Goal: Use online tool/utility: Utilize a website feature to perform a specific function

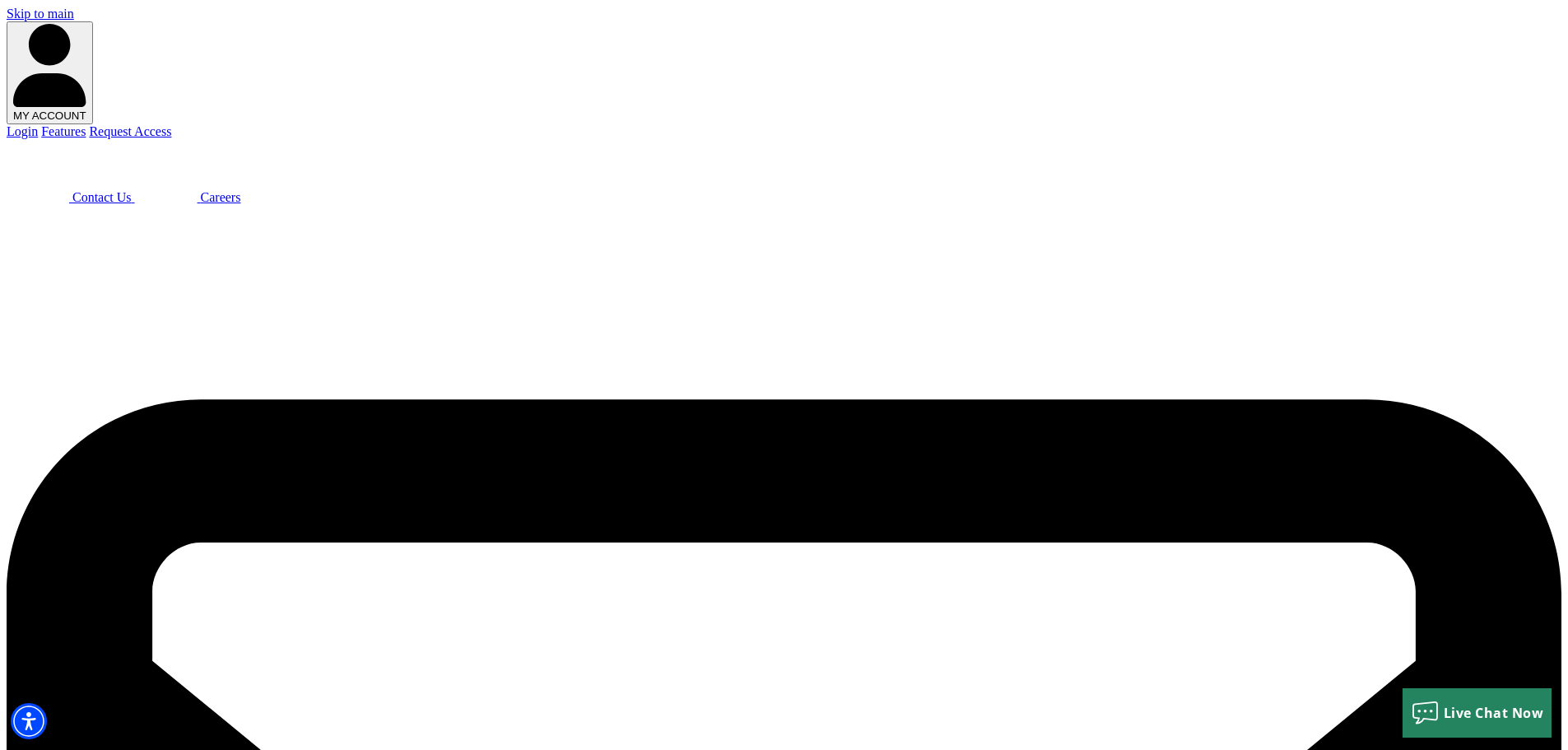
select select "2"
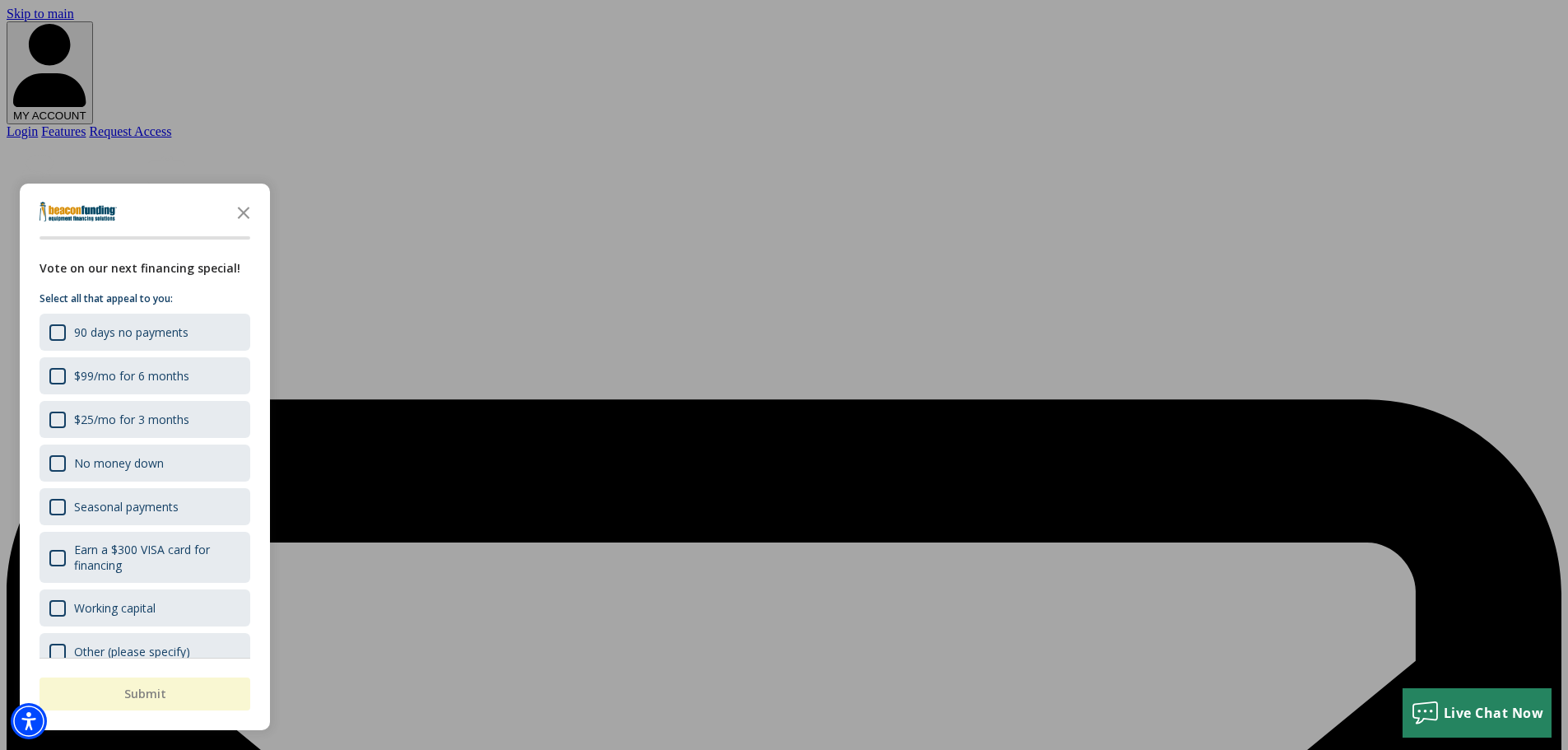
type input "$6,000"
click at [409, 477] on div "button" at bounding box center [784, 375] width 1568 height 750
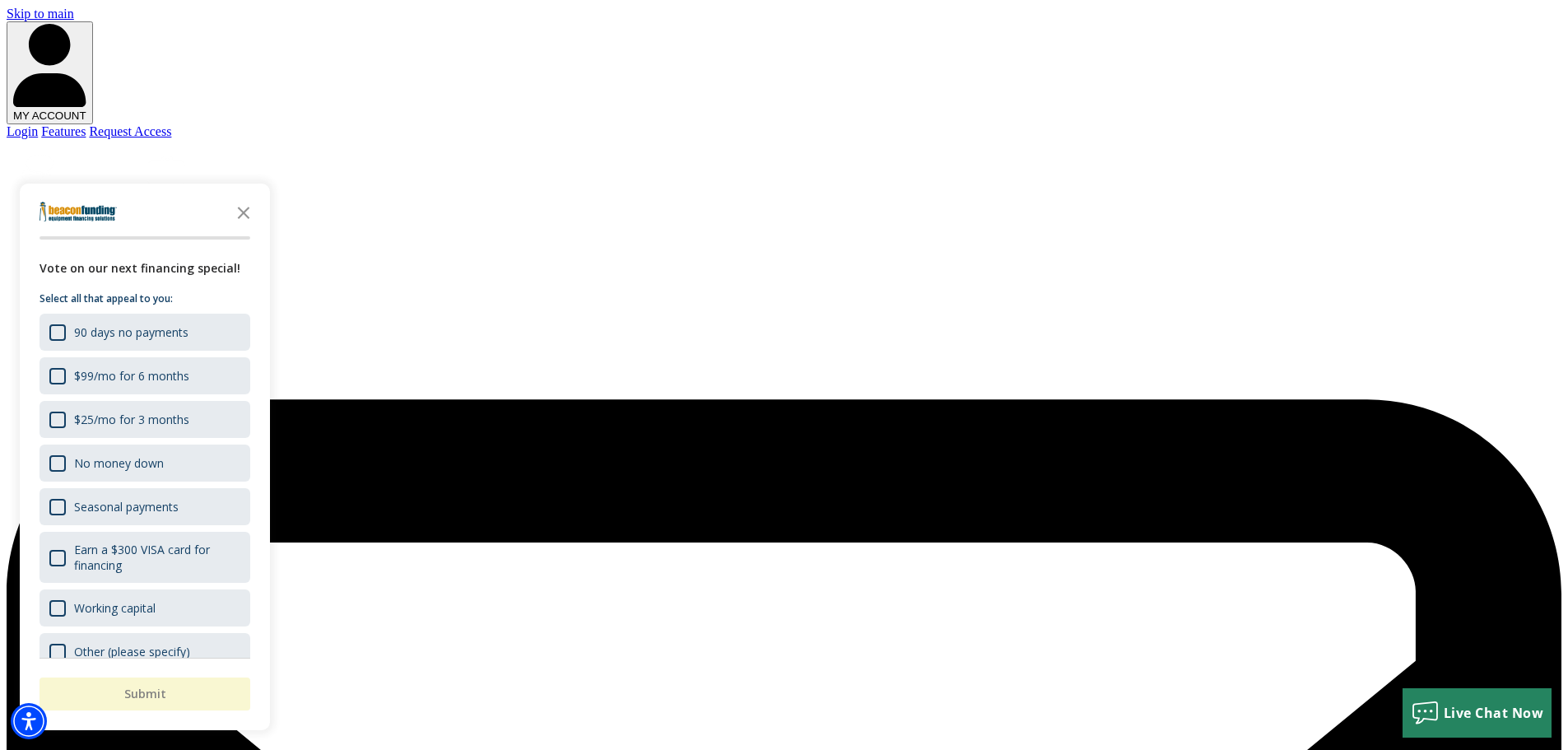
select select "36"
click at [237, 209] on icon "Close the survey" at bounding box center [244, 212] width 33 height 33
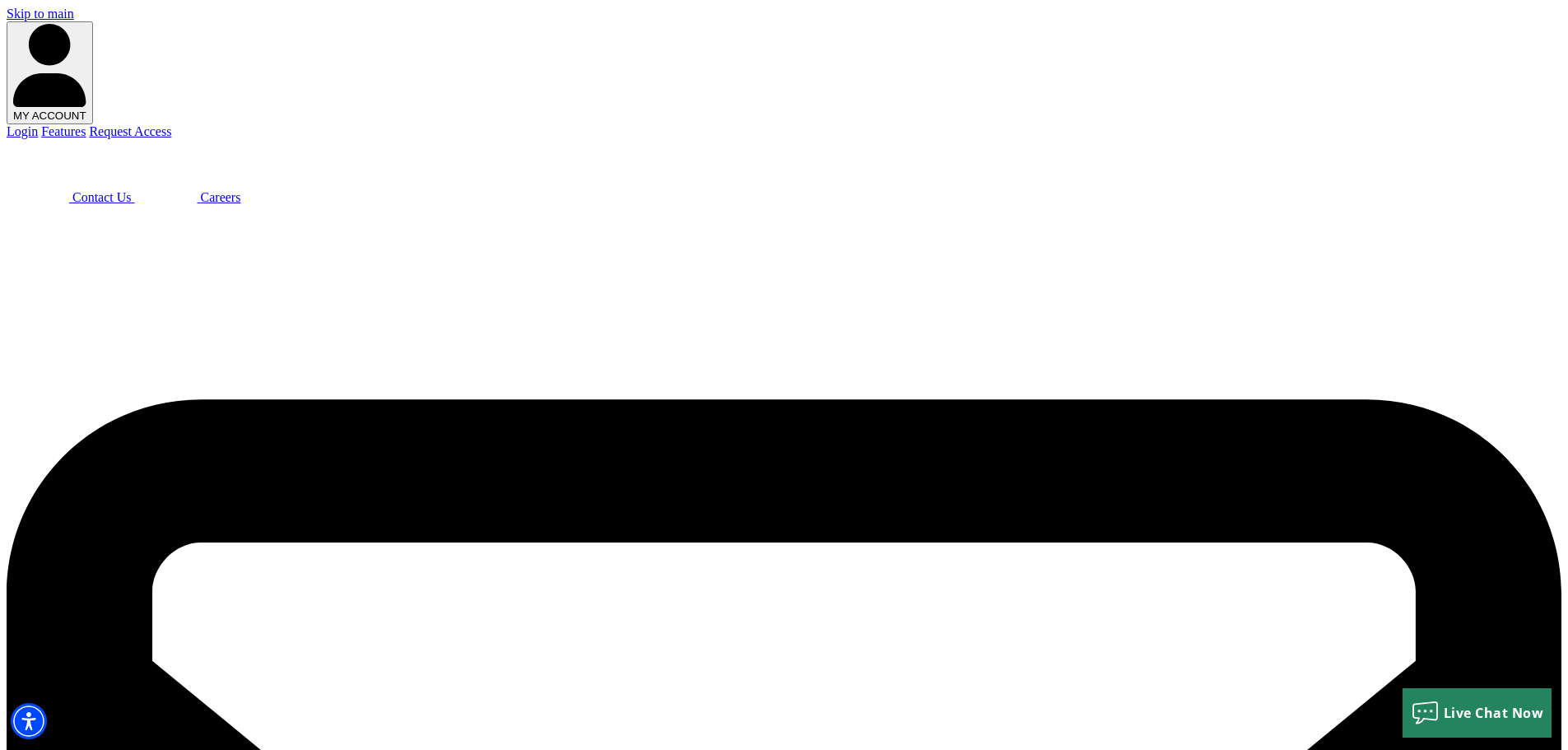
drag, startPoint x: 349, startPoint y: 439, endPoint x: 212, endPoint y: 436, distance: 137.0
type input "$4,000"
